Goal: Task Accomplishment & Management: Use online tool/utility

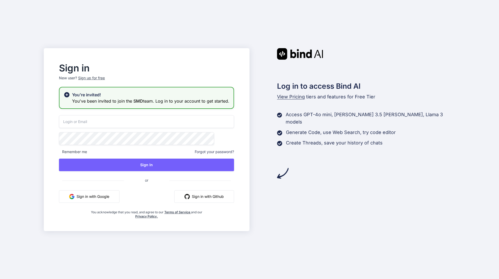
click at [128, 122] on input "email" at bounding box center [146, 121] width 175 height 13
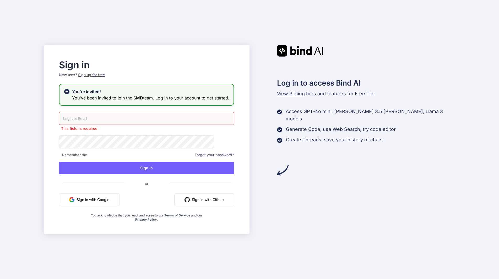
click at [105, 199] on button "Sign in with Google" at bounding box center [89, 200] width 61 height 13
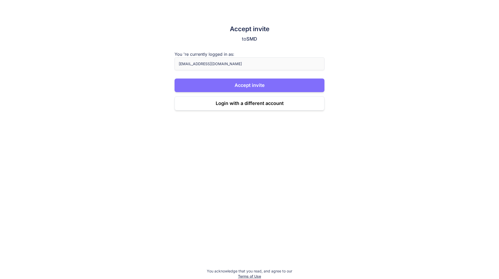
click at [238, 81] on button "Accept invite" at bounding box center [249, 86] width 150 height 14
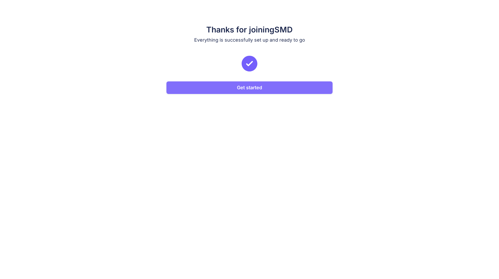
click at [237, 85] on button "Get started" at bounding box center [249, 87] width 166 height 13
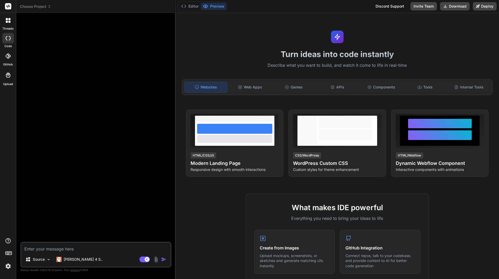
type textarea "x"
type textarea "1"
type textarea "x"
type textarea "1="
type textarea "x"
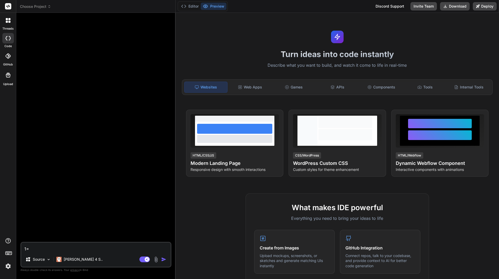
type textarea "1=1"
type textarea "x"
type textarea "1="
type textarea "x"
type textarea "1"
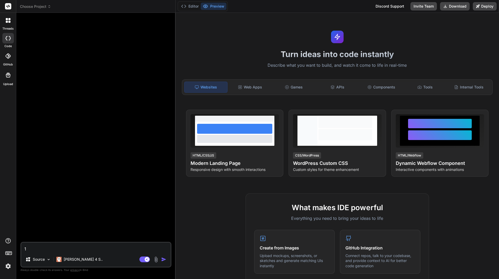
type textarea "x"
type textarea "1+"
type textarea "x"
type textarea "1+1"
type textarea "x"
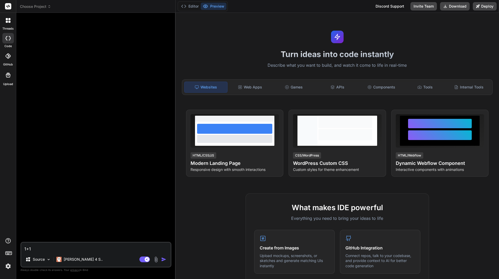
type textarea "1+1?"
type textarea "x"
click at [8, 7] on rect at bounding box center [8, 6] width 6 height 6
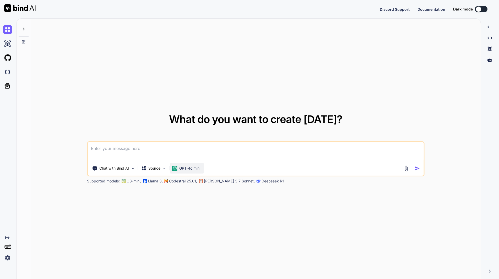
click at [189, 165] on div "GPT-4o min.." at bounding box center [187, 168] width 34 height 10
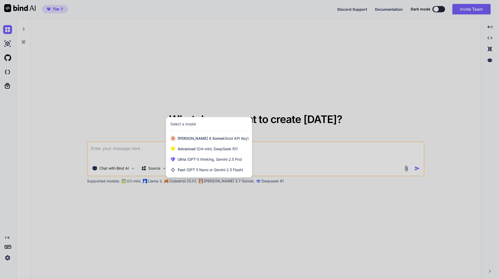
click at [125, 171] on div at bounding box center [249, 139] width 499 height 279
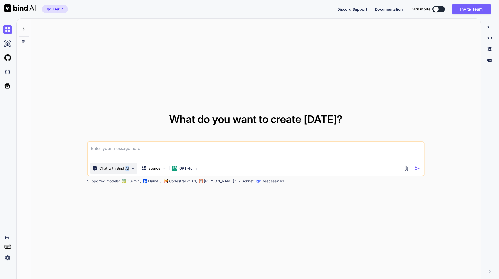
click at [125, 170] on p "Chat with Bind AI" at bounding box center [114, 168] width 30 height 5
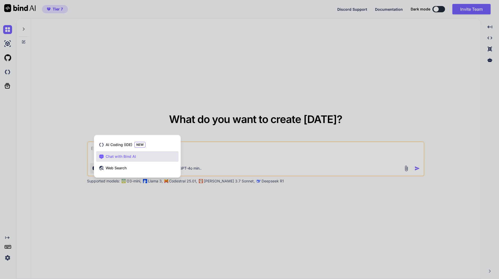
click at [80, 154] on div at bounding box center [249, 139] width 499 height 279
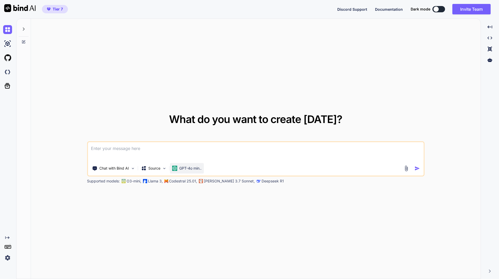
click at [187, 166] on p "GPT-4o min.." at bounding box center [190, 168] width 22 height 5
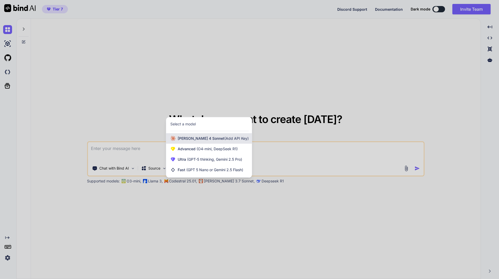
click at [193, 142] on div "Claude 4 Sonnet (Add API Key)" at bounding box center [209, 138] width 86 height 10
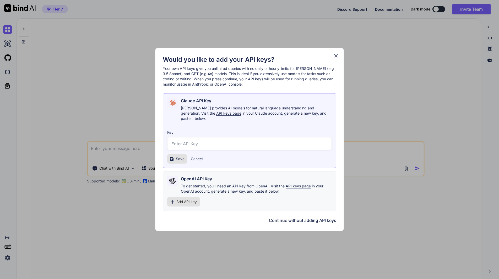
click at [119, 113] on div "Would you like to add your API keys? Your own API keys give you unlimited queri…" at bounding box center [249, 139] width 499 height 279
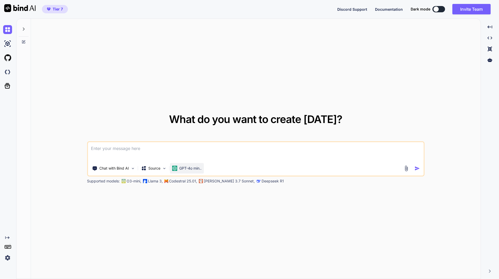
click at [197, 169] on p "GPT-4o min.." at bounding box center [190, 168] width 22 height 5
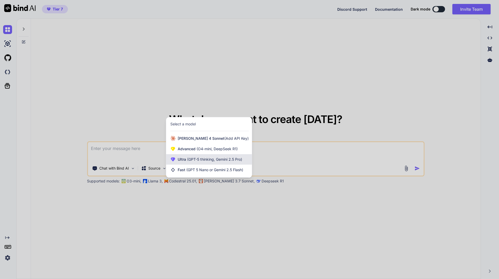
click at [180, 162] on div "Ultra (GPT-5 thinking, Gemini 2.5 Pro)" at bounding box center [209, 159] width 86 height 10
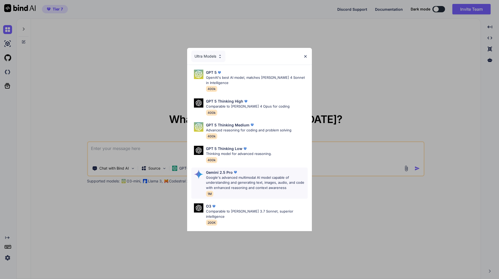
scroll to position [43, 0]
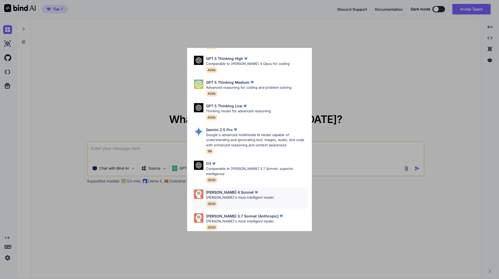
click at [234, 195] on p "Claude's most intelligent model" at bounding box center [240, 197] width 68 height 5
type textarea "x"
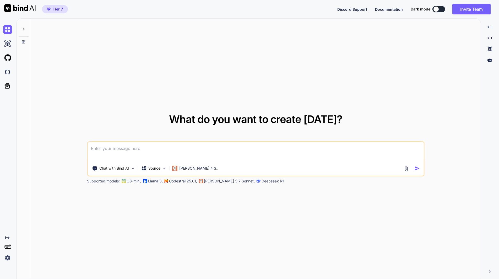
click at [189, 152] on textarea at bounding box center [256, 151] width 336 height 19
type textarea "1"
type textarea "x"
type textarea "1+"
type textarea "x"
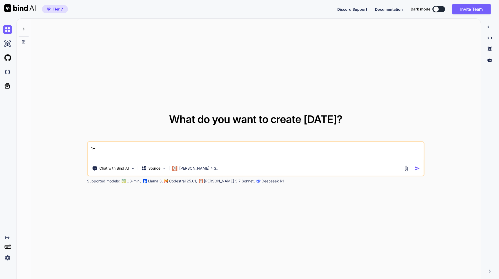
type textarea "1+1"
type textarea "x"
type textarea "1+1?"
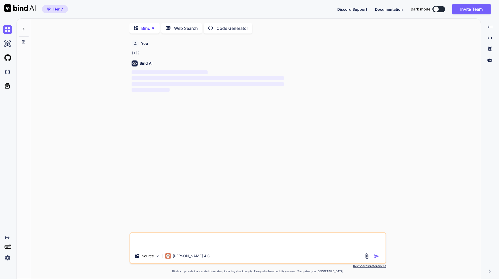
scroll to position [2, 0]
type textarea "x"
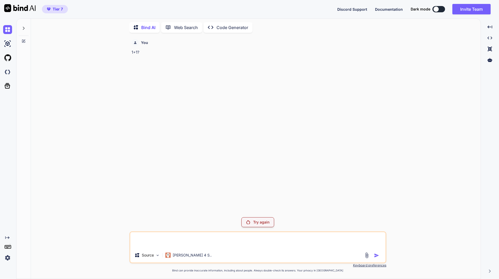
click at [256, 225] on p "Try again" at bounding box center [261, 222] width 16 height 5
click at [254, 224] on p "Try again" at bounding box center [261, 222] width 16 height 5
click at [224, 30] on div "Created with Pixso. Code Generator" at bounding box center [228, 27] width 49 height 10
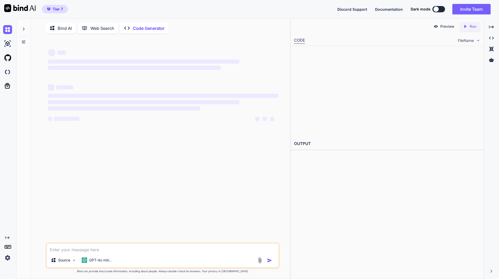
click at [224, 27] on div "Bind AI Web Search Created with Pixso. Code Generator" at bounding box center [154, 28] width 217 height 11
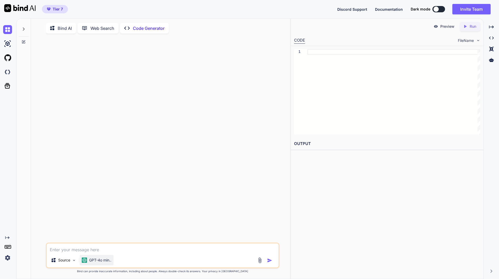
click at [106, 263] on p "GPT-4o min.." at bounding box center [100, 260] width 22 height 5
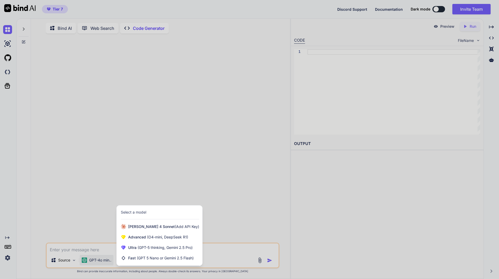
click at [81, 238] on div at bounding box center [249, 139] width 499 height 279
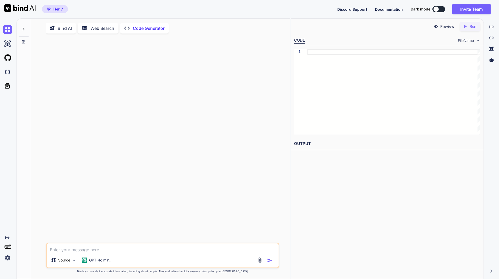
click at [79, 248] on textarea at bounding box center [163, 248] width 232 height 9
type textarea "x"
type textarea "1"
type textarea "x"
type textarea "1+"
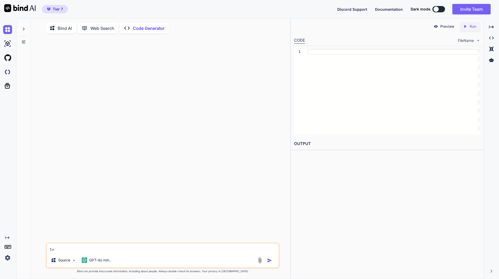
type textarea "x"
type textarea "1+1"
type textarea "x"
type textarea "1+1?"
type textarea "x"
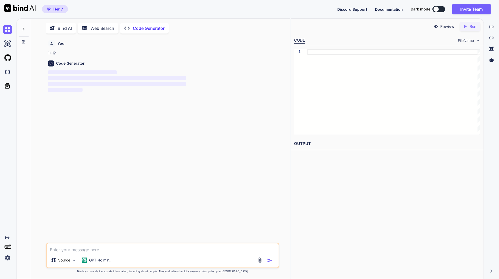
scroll to position [2, 0]
click at [21, 41] on icon at bounding box center [23, 41] width 4 height 4
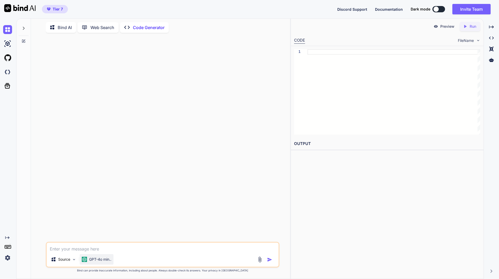
click at [106, 263] on div "GPT-4o min.." at bounding box center [97, 259] width 34 height 10
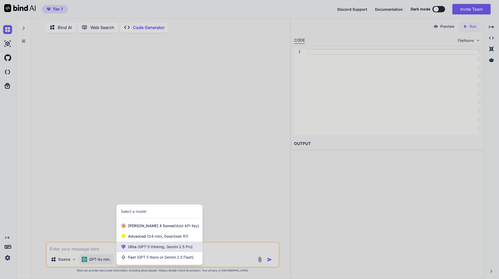
click at [129, 250] on div "Ultra (GPT-5 thinking, Gemini 2.5 Pro)" at bounding box center [160, 247] width 86 height 10
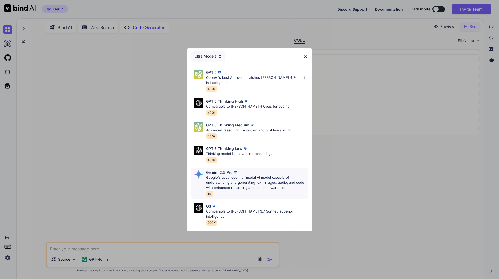
click at [240, 177] on p "Google's advanced multimodal AI model capable of understanding and generating t…" at bounding box center [257, 182] width 102 height 15
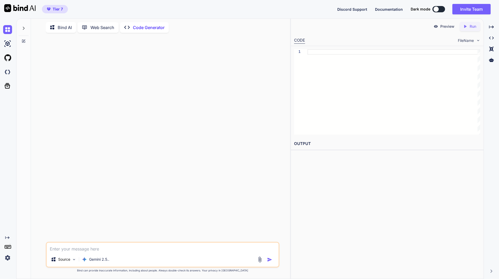
click at [139, 244] on textarea at bounding box center [163, 247] width 232 height 9
type textarea "x"
type textarea "1"
type textarea "x"
type textarea "1+"
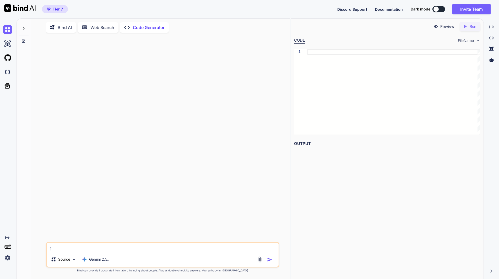
type textarea "x"
type textarea "1+1"
type textarea "x"
type textarea "1+1?"
type textarea "x"
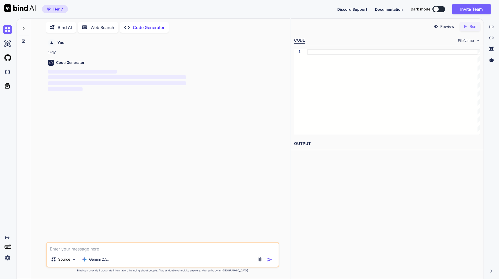
type textarea "x"
click at [112, 249] on textarea at bounding box center [163, 247] width 232 height 9
click at [110, 188] on div "You 1+1?" at bounding box center [163, 130] width 233 height 187
